Goal: Task Accomplishment & Management: Manage account settings

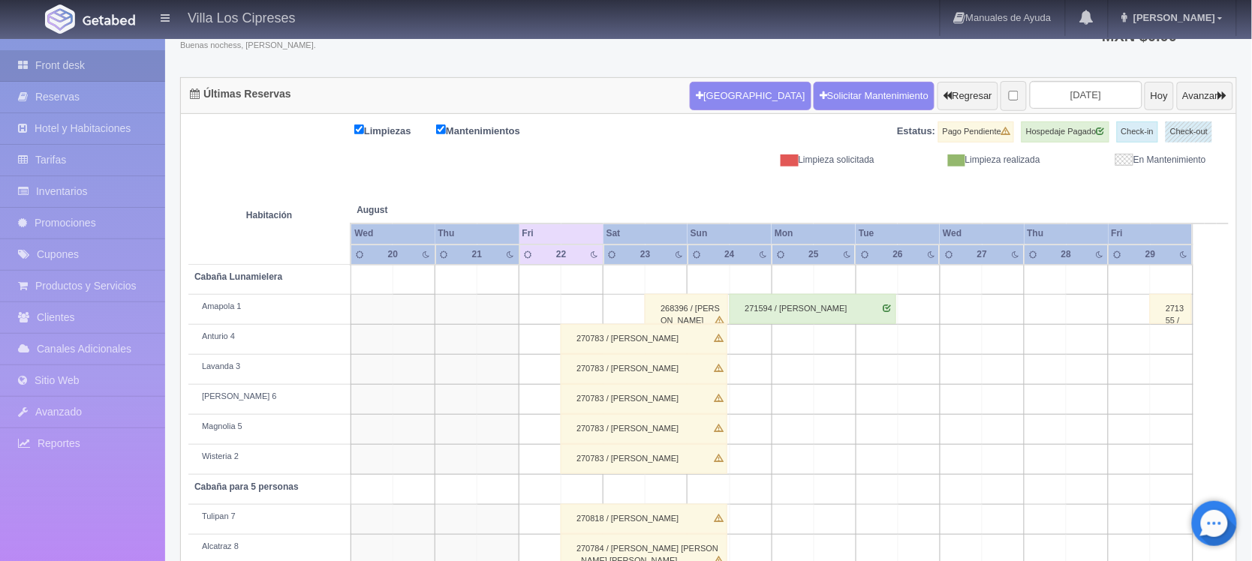
scroll to position [240, 0]
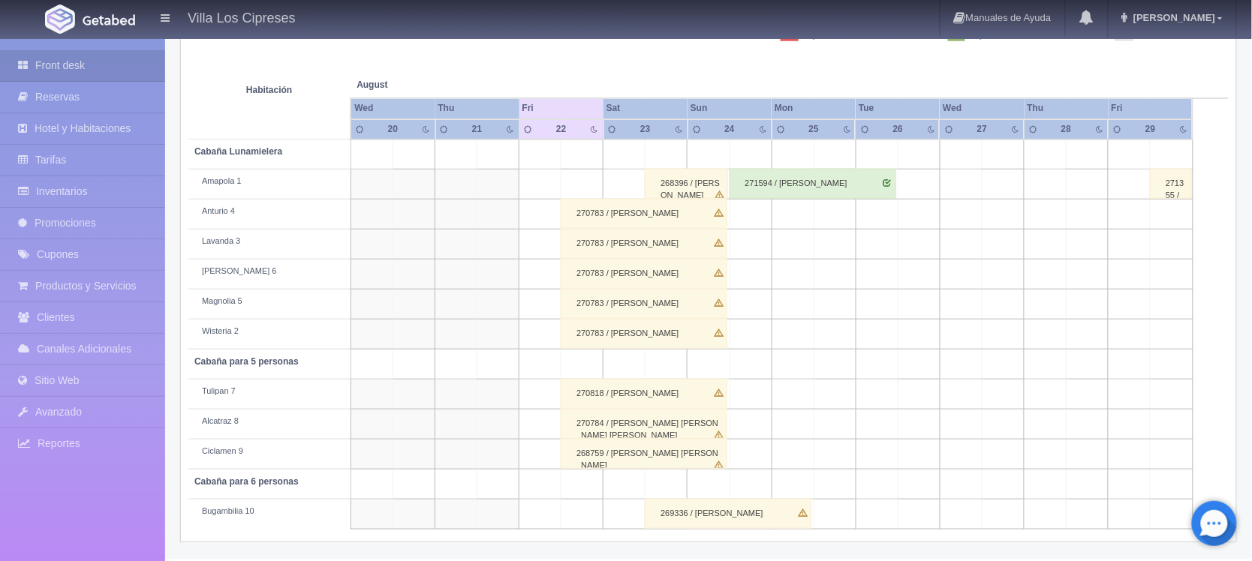
click at [640, 215] on div "270783 / Martín Gerardo García Lopez" at bounding box center [644, 214] width 167 height 30
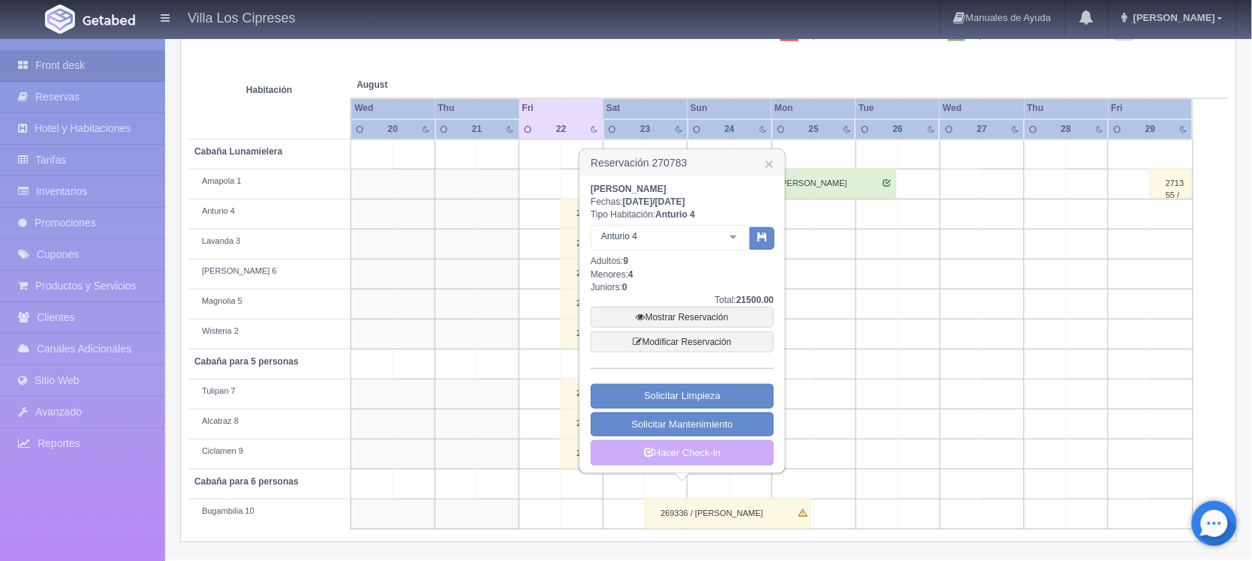
click at [669, 302] on div "Total: 21500.00" at bounding box center [682, 300] width 183 height 13
click at [669, 319] on link "Mostrar Reservación" at bounding box center [682, 317] width 183 height 21
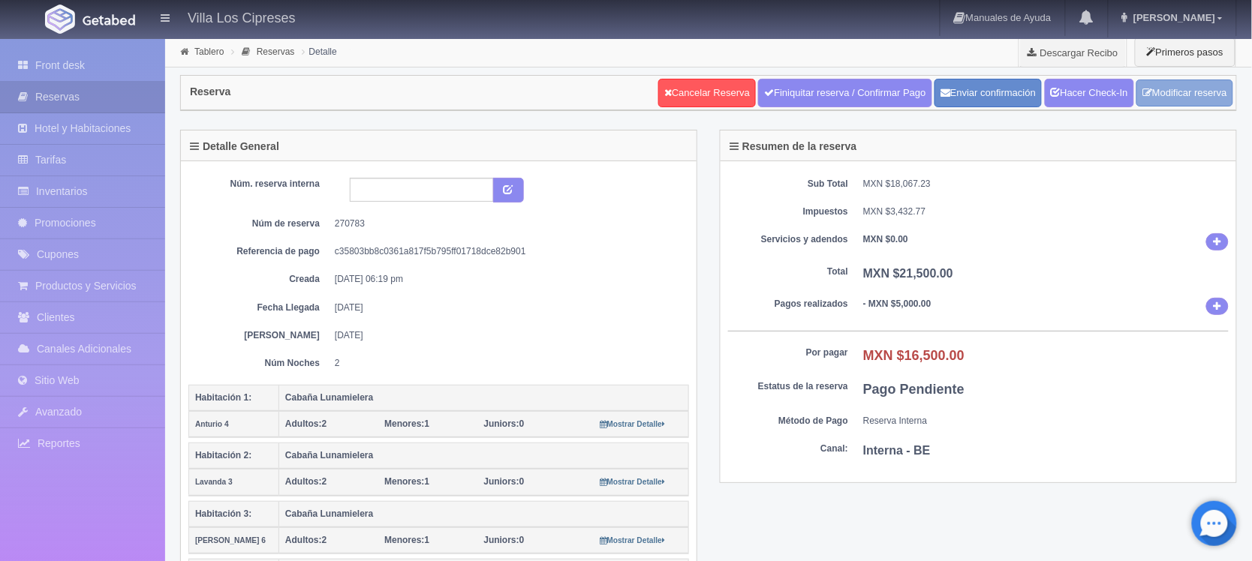
click at [1139, 100] on link "Modificar reserva" at bounding box center [1184, 94] width 97 height 28
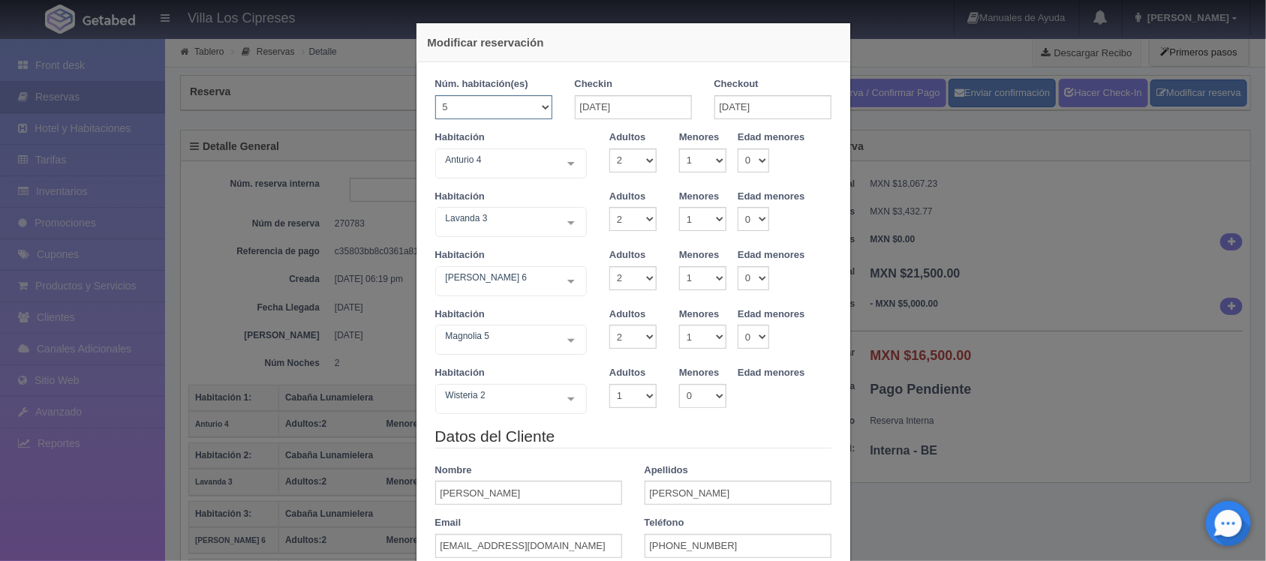
click at [538, 109] on select "1 2 3 4 5 6 7 8 9 10 11 12 13 14 15 16 17 18 19 20" at bounding box center [493, 107] width 117 height 24
select select "4"
click at [435, 95] on select "1 2 3 4 5 6 7 8 9 10 11 12 13 14 15 16 17 18 19 20" at bounding box center [493, 107] width 117 height 24
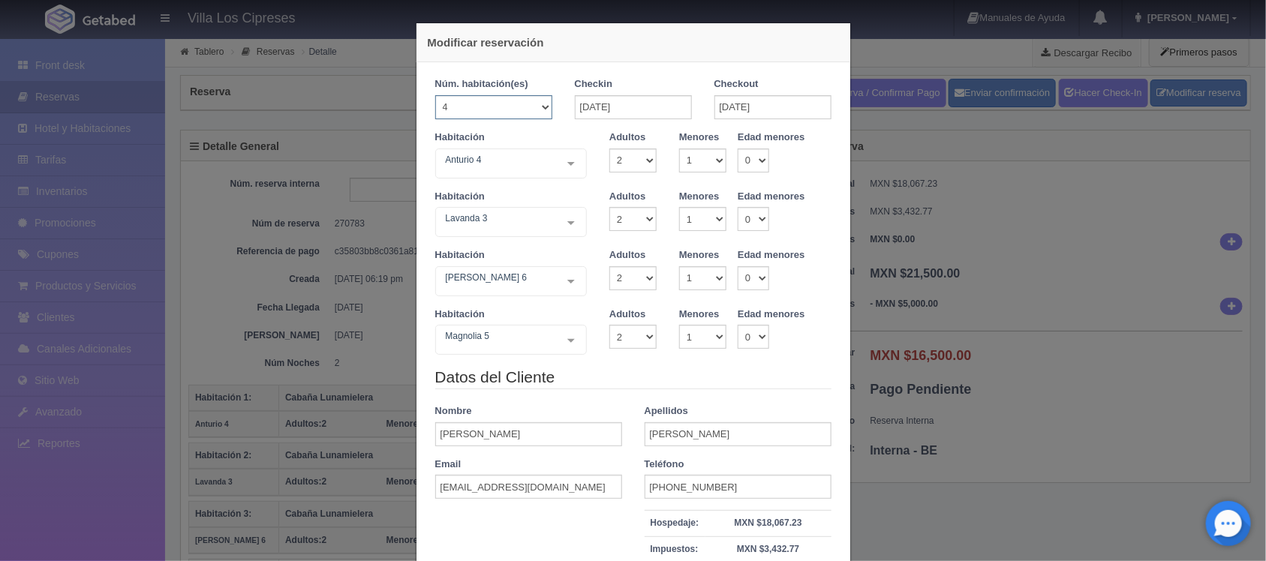
checkbox input "false"
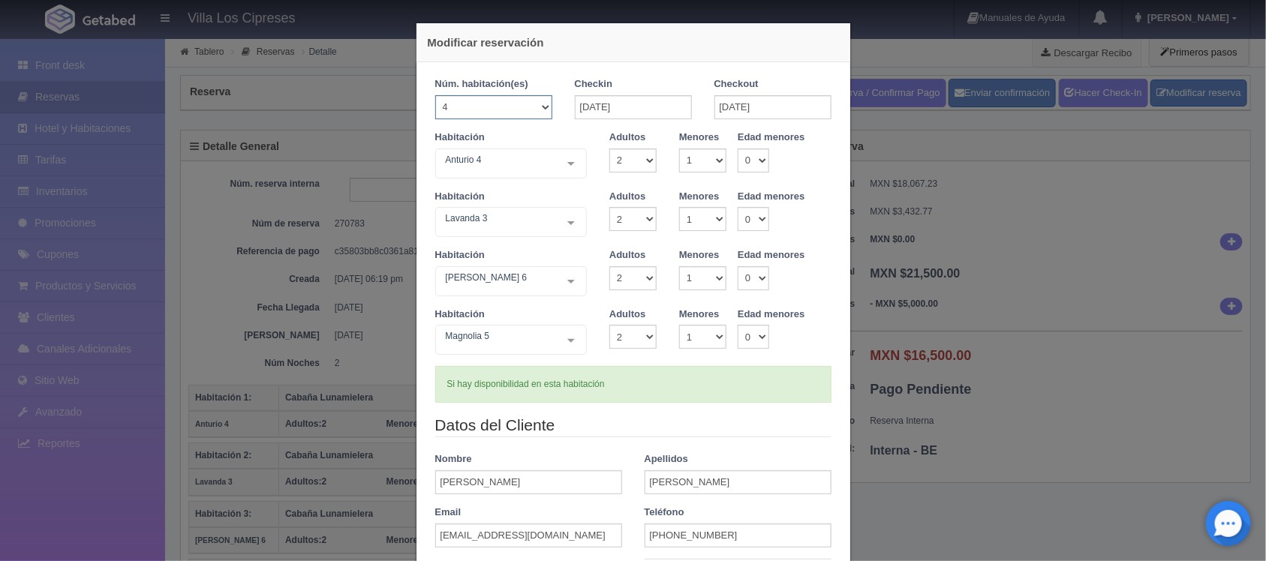
type input "16000.00"
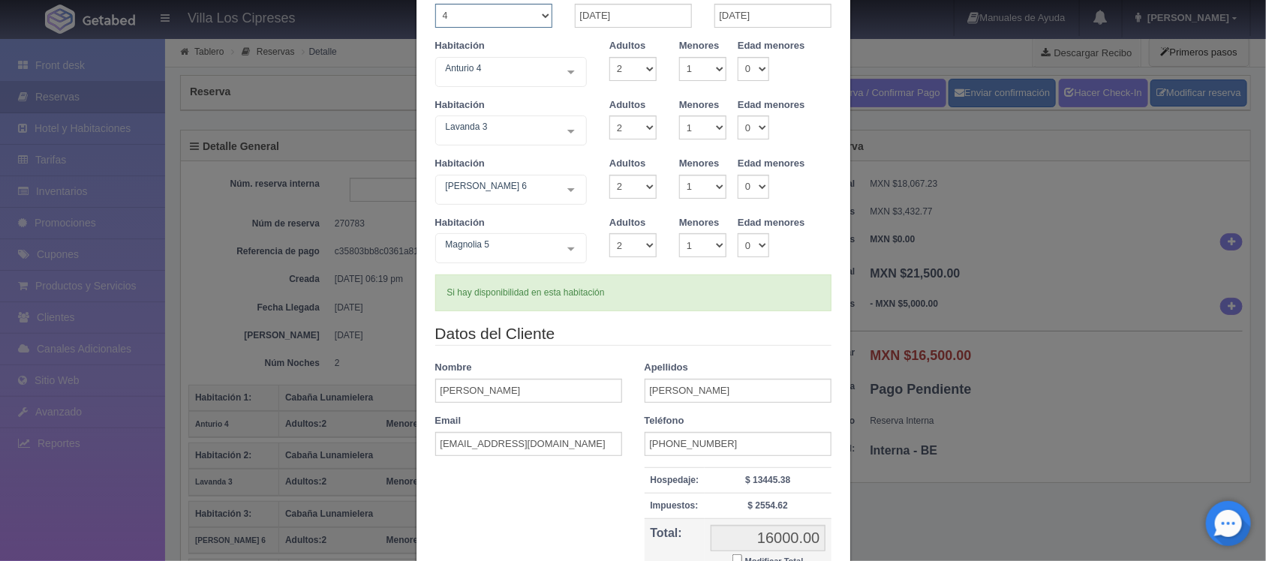
scroll to position [256, 0]
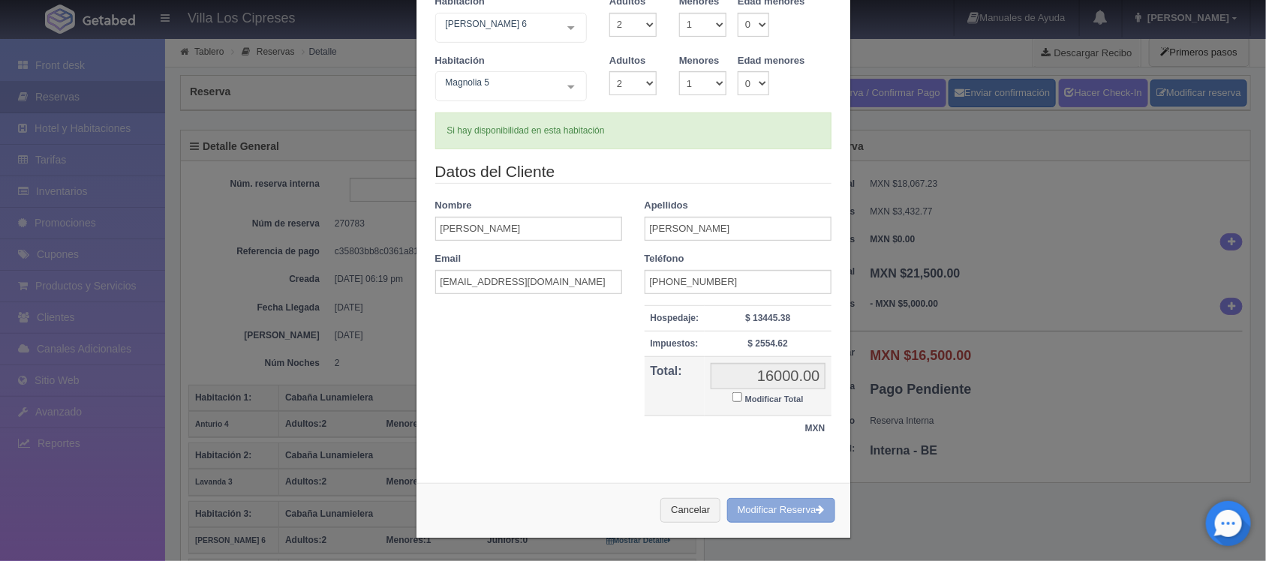
drag, startPoint x: 736, startPoint y: 510, endPoint x: 710, endPoint y: 69, distance: 442.1
click at [738, 510] on button "Modificar Reserva" at bounding box center [781, 510] width 108 height 25
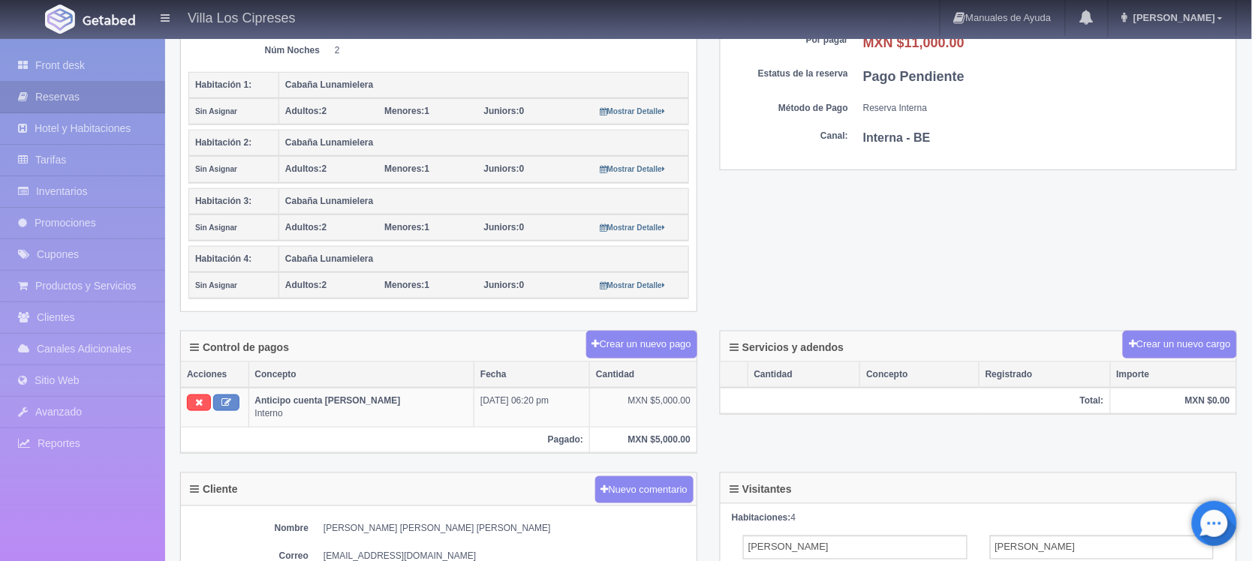
scroll to position [188, 0]
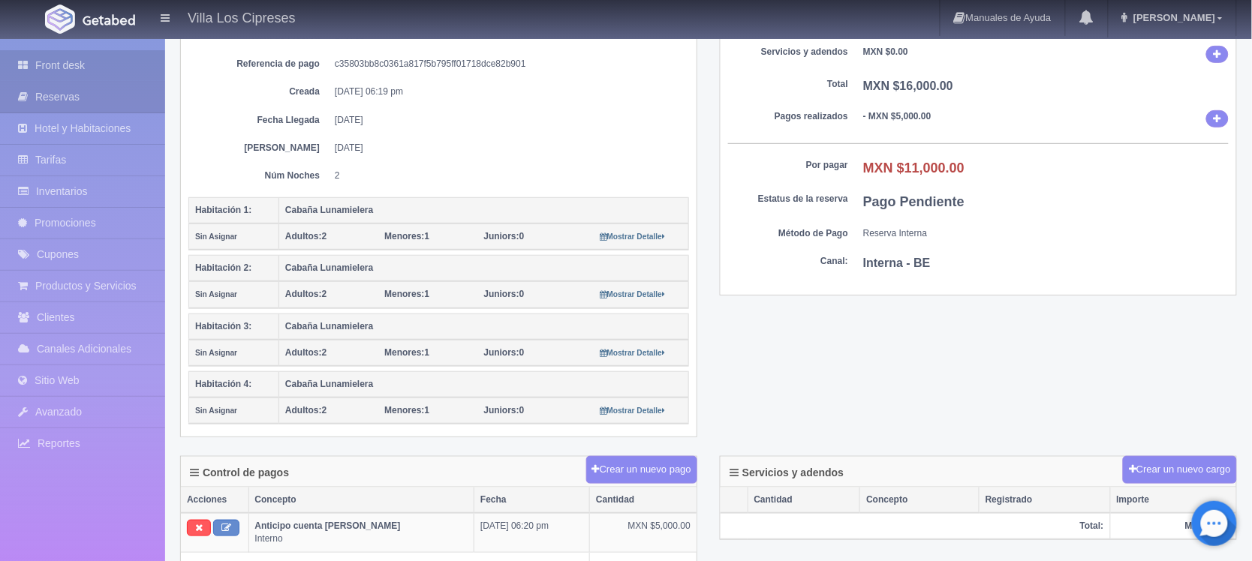
click at [132, 64] on link "Front desk" at bounding box center [82, 65] width 165 height 31
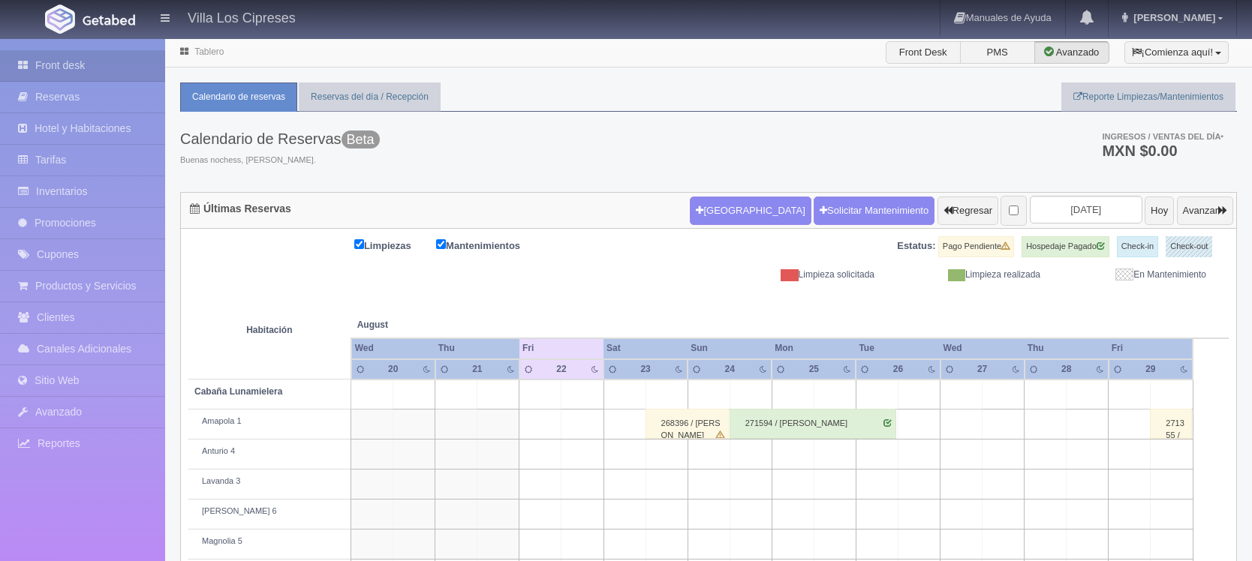
scroll to position [360, 0]
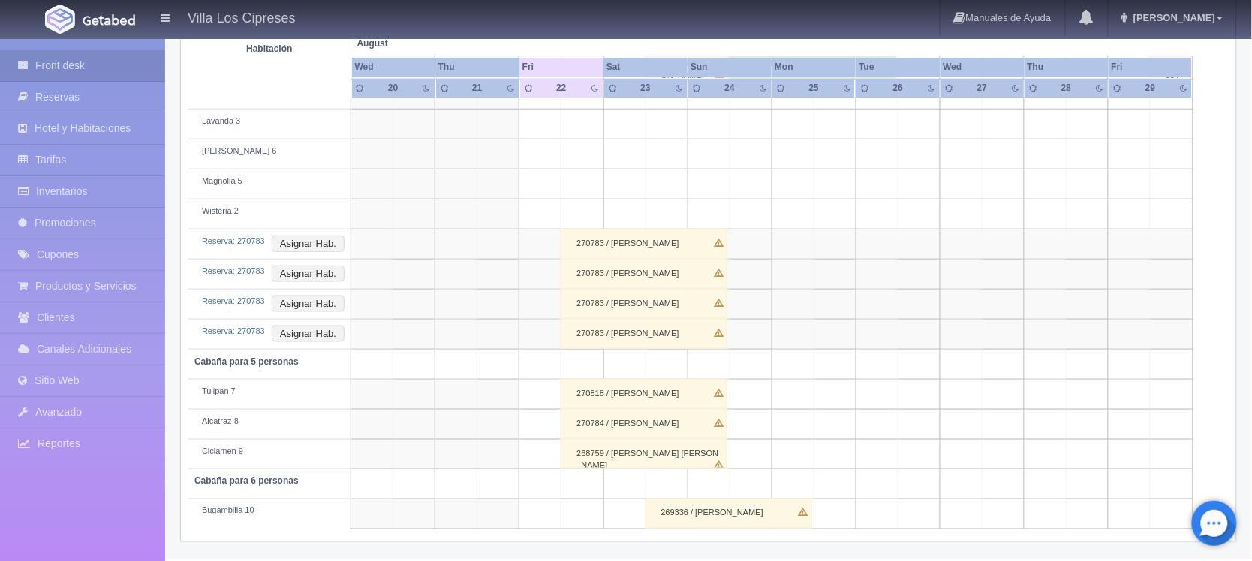
click at [675, 395] on div "270818 / Martín Gerardo García Lopez" at bounding box center [644, 394] width 167 height 30
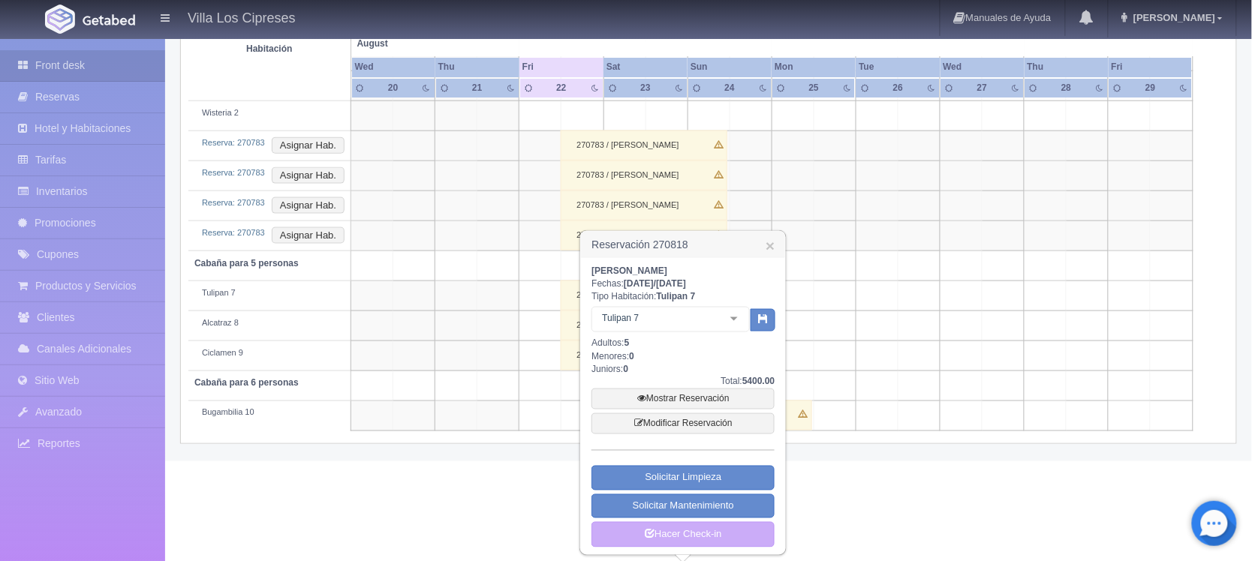
scroll to position [462, 0]
click at [691, 399] on link "Mostrar Reservación" at bounding box center [682, 397] width 183 height 21
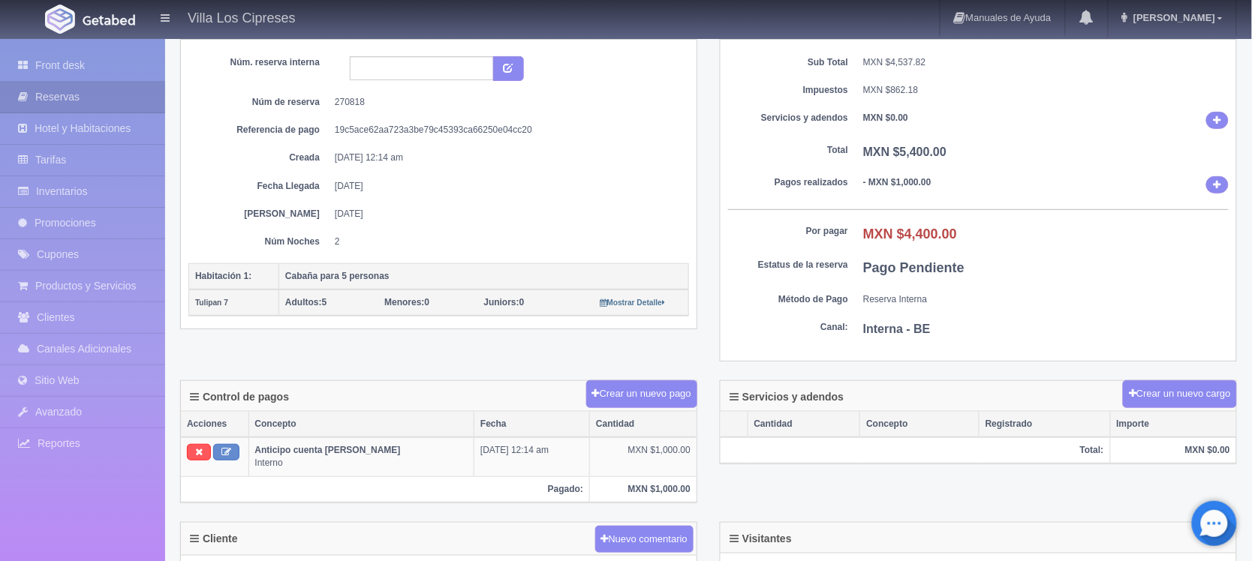
scroll to position [94, 0]
